Goal: Find specific page/section: Find specific page/section

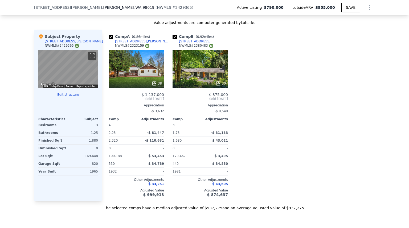
scroll to position [518, 0]
click at [208, 77] on div "30" at bounding box center [200, 69] width 55 height 38
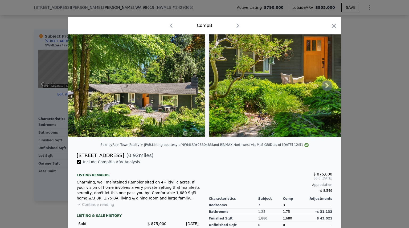
click at [149, 101] on img at bounding box center [136, 85] width 137 height 102
click at [326, 87] on icon at bounding box center [327, 85] width 11 height 11
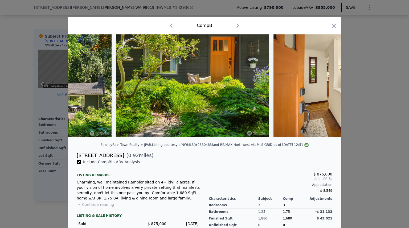
scroll to position [0, 128]
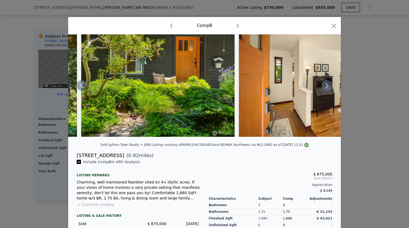
click at [326, 87] on icon at bounding box center [327, 85] width 11 height 11
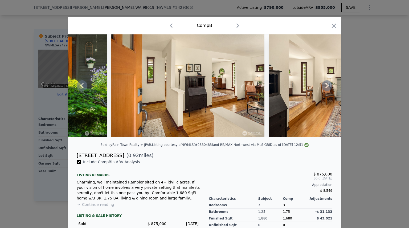
click at [326, 87] on icon at bounding box center [327, 85] width 11 height 11
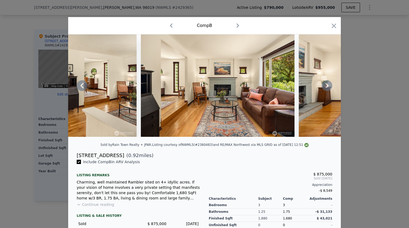
click at [326, 87] on icon at bounding box center [327, 85] width 11 height 11
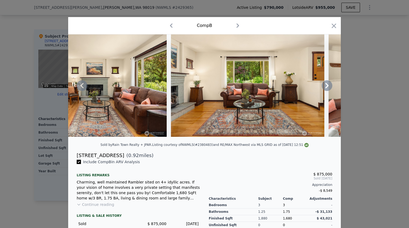
click at [326, 87] on icon at bounding box center [327, 85] width 11 height 11
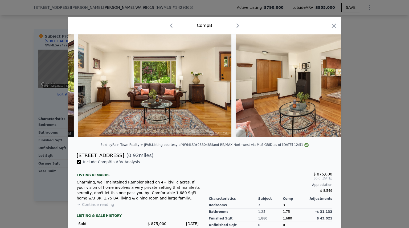
scroll to position [0, 640]
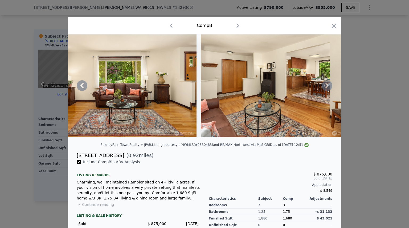
click at [326, 87] on icon at bounding box center [327, 85] width 11 height 11
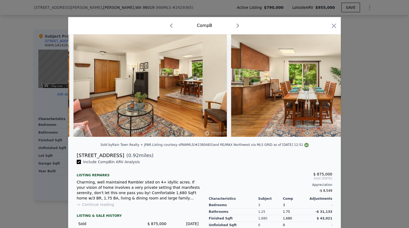
scroll to position [0, 768]
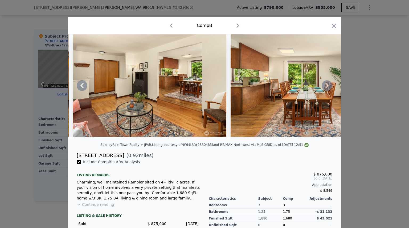
click at [326, 87] on icon at bounding box center [327, 85] width 11 height 11
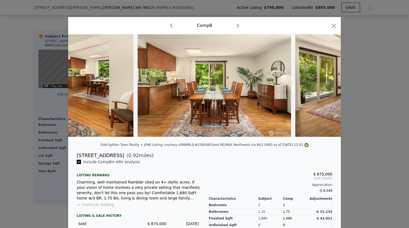
scroll to position [0, 896]
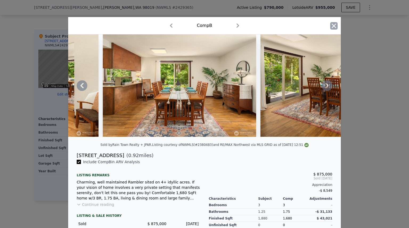
click at [332, 27] on icon "button" at bounding box center [333, 25] width 7 height 7
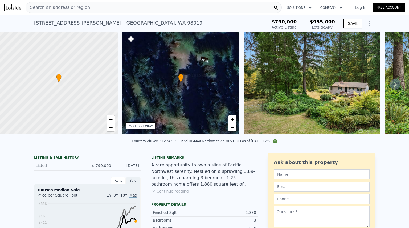
drag, startPoint x: 260, startPoint y: 69, endPoint x: 121, endPoint y: 7, distance: 152.0
click at [121, 7] on div "Search an address or region" at bounding box center [154, 7] width 256 height 11
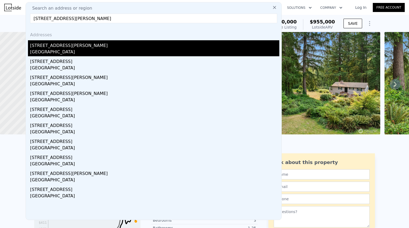
type input "[STREET_ADDRESS][PERSON_NAME]"
click at [57, 46] on div "[STREET_ADDRESS][PERSON_NAME]" at bounding box center [154, 44] width 249 height 9
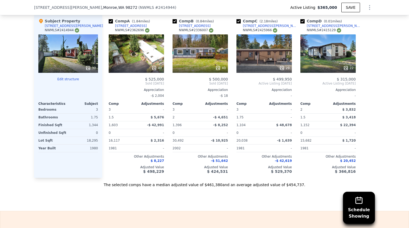
scroll to position [581, 0]
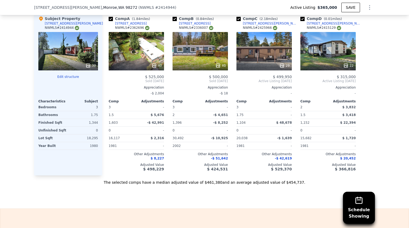
click at [308, 54] on div "22" at bounding box center [328, 51] width 55 height 38
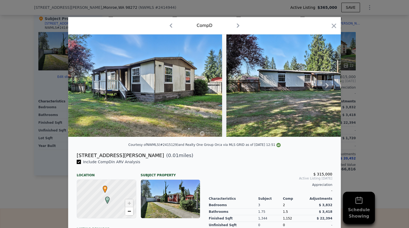
click at [326, 84] on icon at bounding box center [327, 85] width 11 height 11
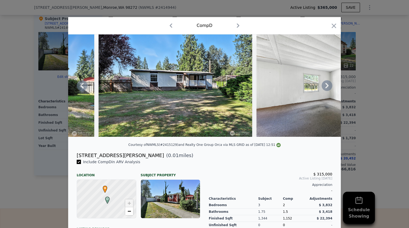
click at [326, 84] on icon at bounding box center [327, 85] width 11 height 11
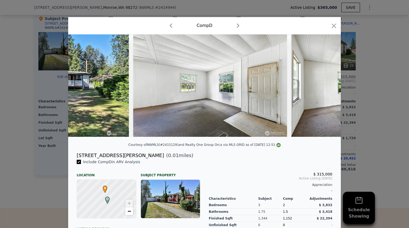
scroll to position [0, 256]
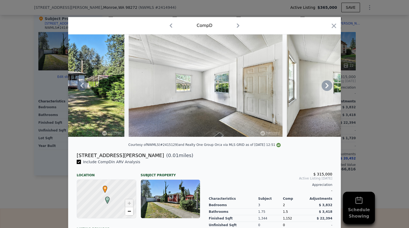
click at [326, 84] on icon at bounding box center [327, 85] width 11 height 11
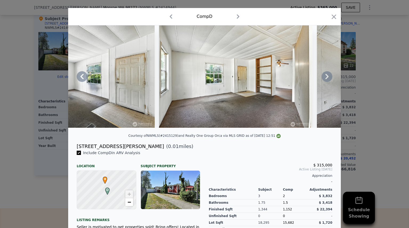
scroll to position [9, 0]
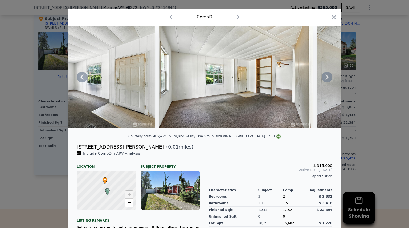
click at [325, 79] on icon at bounding box center [327, 77] width 11 height 11
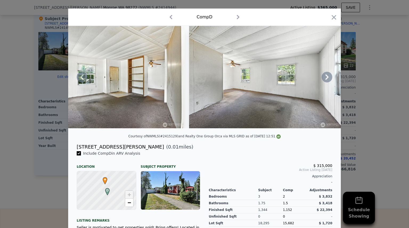
click at [325, 79] on icon at bounding box center [327, 77] width 11 height 11
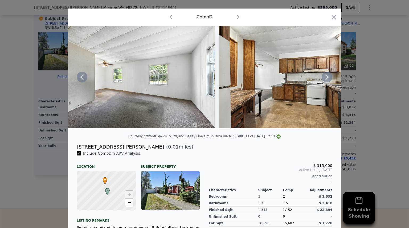
click at [325, 79] on icon at bounding box center [327, 77] width 11 height 11
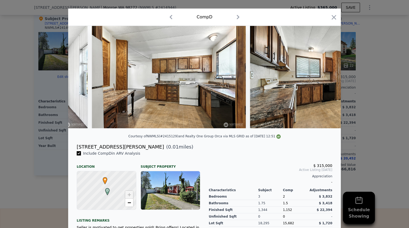
scroll to position [0, 768]
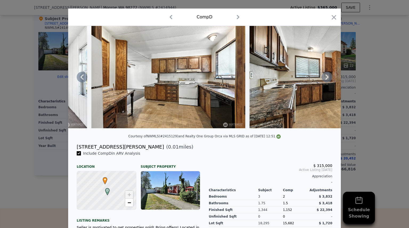
click at [325, 79] on icon at bounding box center [327, 77] width 11 height 11
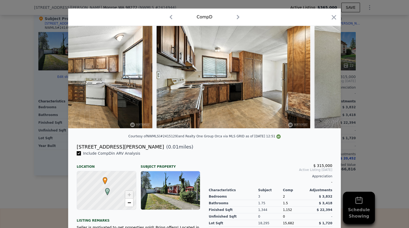
scroll to position [0, 896]
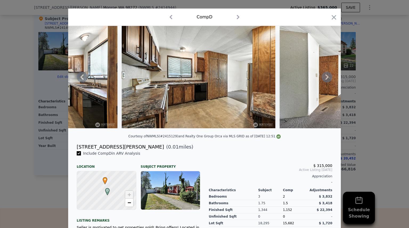
click at [325, 79] on icon at bounding box center [327, 77] width 11 height 11
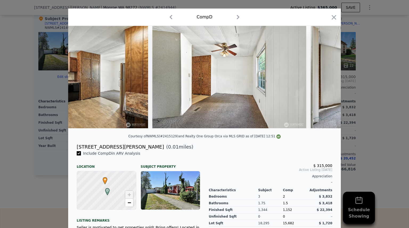
scroll to position [0, 1023]
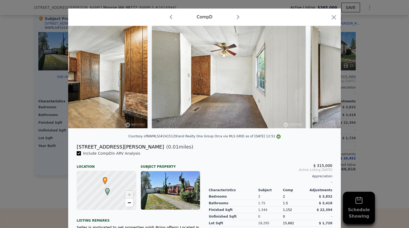
click at [325, 79] on div at bounding box center [204, 77] width 273 height 102
click at [325, 79] on icon at bounding box center [327, 77] width 11 height 11
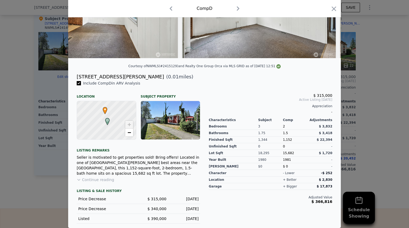
scroll to position [0, 0]
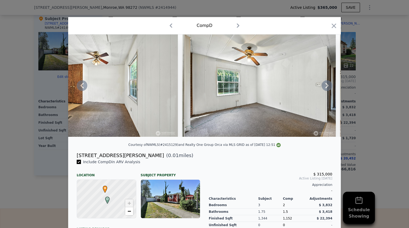
click at [326, 86] on icon at bounding box center [327, 85] width 11 height 11
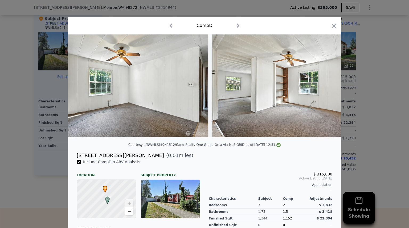
click at [326, 86] on img at bounding box center [289, 85] width 154 height 102
click at [326, 86] on icon at bounding box center [327, 85] width 11 height 11
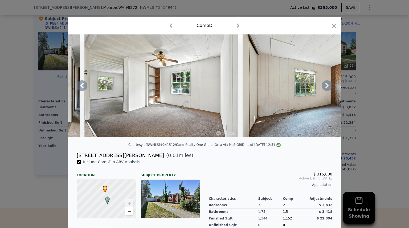
click at [326, 86] on icon at bounding box center [327, 85] width 11 height 11
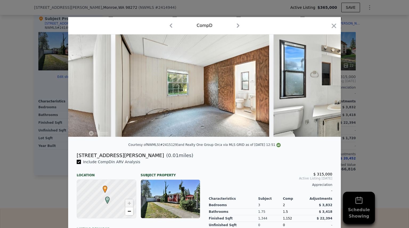
scroll to position [0, 1535]
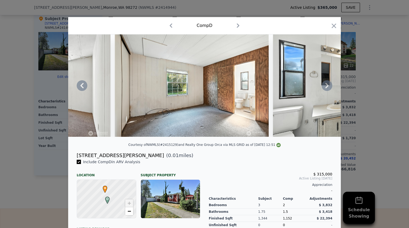
click at [326, 86] on icon at bounding box center [327, 85] width 11 height 11
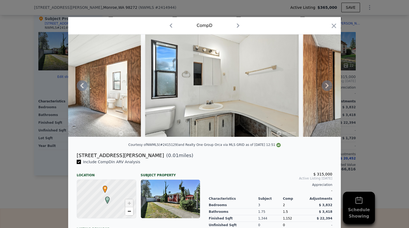
click at [326, 86] on icon at bounding box center [327, 85] width 11 height 11
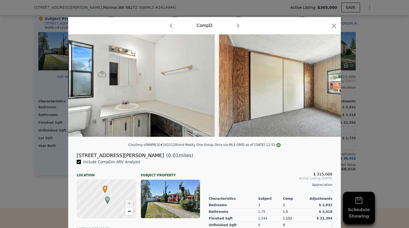
scroll to position [0, 1791]
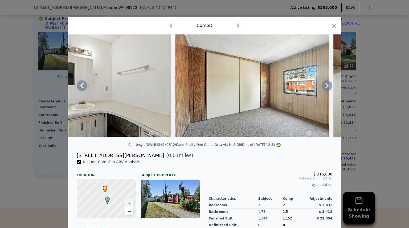
click at [326, 86] on icon at bounding box center [327, 85] width 11 height 11
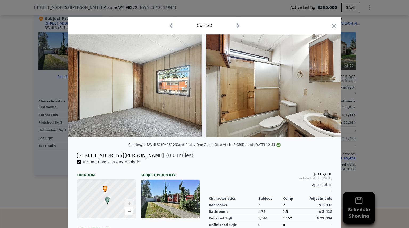
scroll to position [0, 1919]
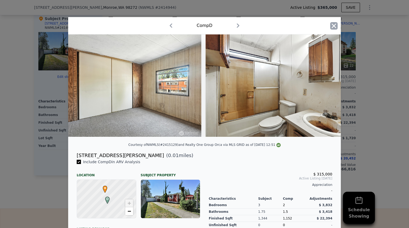
click at [330, 25] on icon "button" at bounding box center [333, 25] width 7 height 7
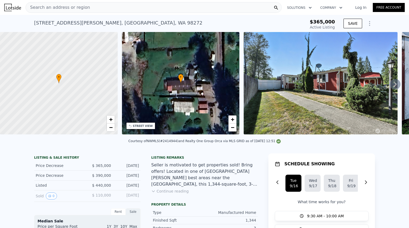
click at [204, 9] on div "Search an address or region" at bounding box center [154, 7] width 256 height 11
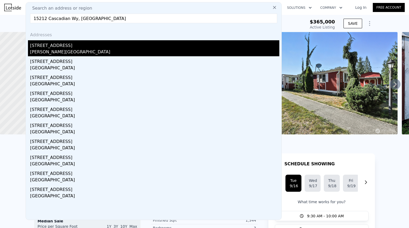
type input "15212 Cascadian Wy, [GEOGRAPHIC_DATA]"
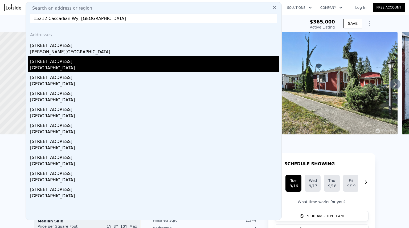
drag, startPoint x: 132, startPoint y: 45, endPoint x: 53, endPoint y: 64, distance: 82.1
click at [53, 64] on div "[STREET_ADDRESS]" at bounding box center [154, 60] width 249 height 9
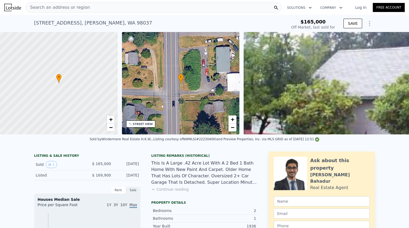
click at [99, 10] on div "Search an address or region" at bounding box center [154, 7] width 256 height 11
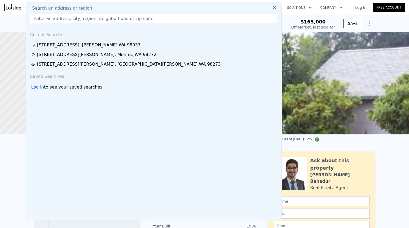
click at [99, 10] on div "Search an address or region" at bounding box center [154, 8] width 252 height 6
click at [90, 20] on input "text" at bounding box center [153, 19] width 247 height 10
paste input "15212 Cascadian Wy, [GEOGRAPHIC_DATA]"
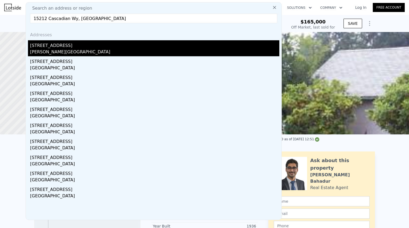
type input "15212 Cascadian Wy, [GEOGRAPHIC_DATA]"
click at [56, 45] on div "[STREET_ADDRESS]" at bounding box center [154, 44] width 249 height 9
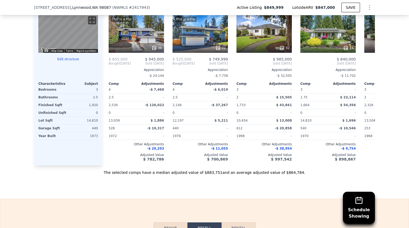
scroll to position [600, 0]
